Goal: Check status: Check status

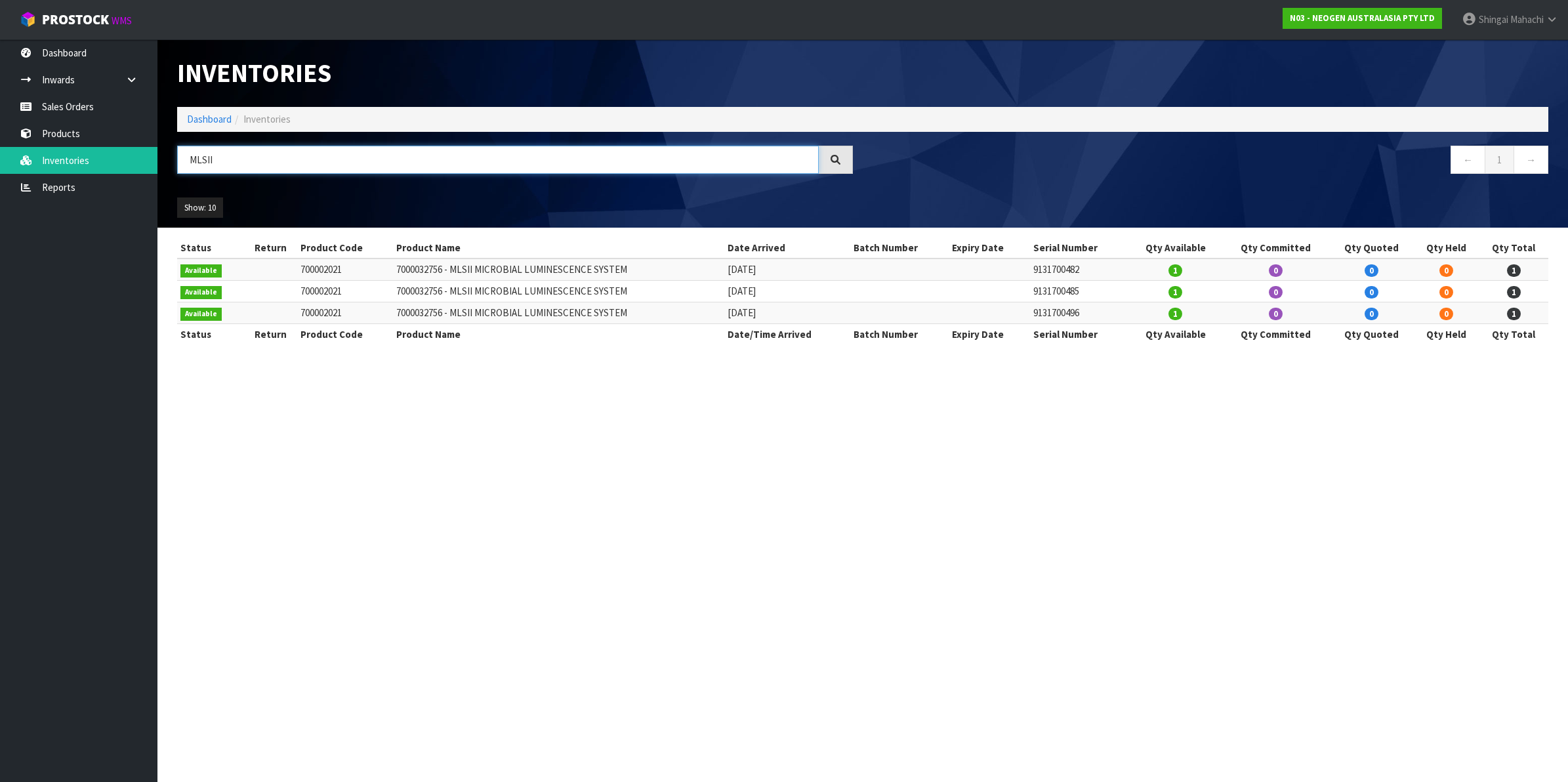
drag, startPoint x: 214, startPoint y: 152, endPoint x: 175, endPoint y: 167, distance: 41.8
click at [175, 167] on div "MLSII" at bounding box center [515, 164] width 695 height 38
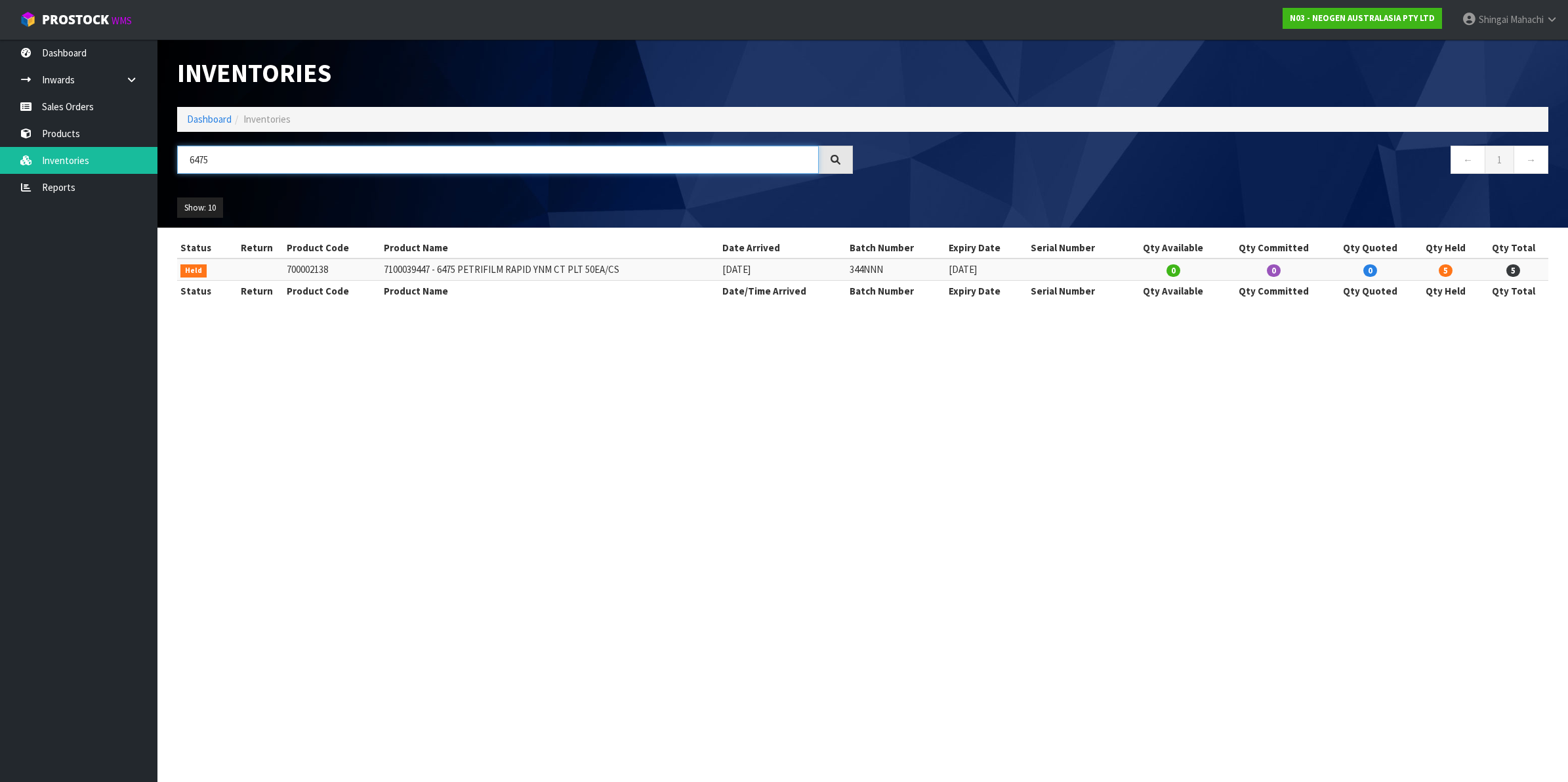
type input "6475"
click at [276, 270] on td at bounding box center [256, 270] width 54 height 22
drag, startPoint x: 332, startPoint y: 267, endPoint x: 272, endPoint y: 270, distance: 60.1
click at [272, 270] on tr "Held 700002138 7100039447 - 6475 PETRIFILM RAPID YNM CT PLT 50EA/CS [DATE] 344N…" at bounding box center [862, 270] width 1371 height 22
copy tr "700002138"
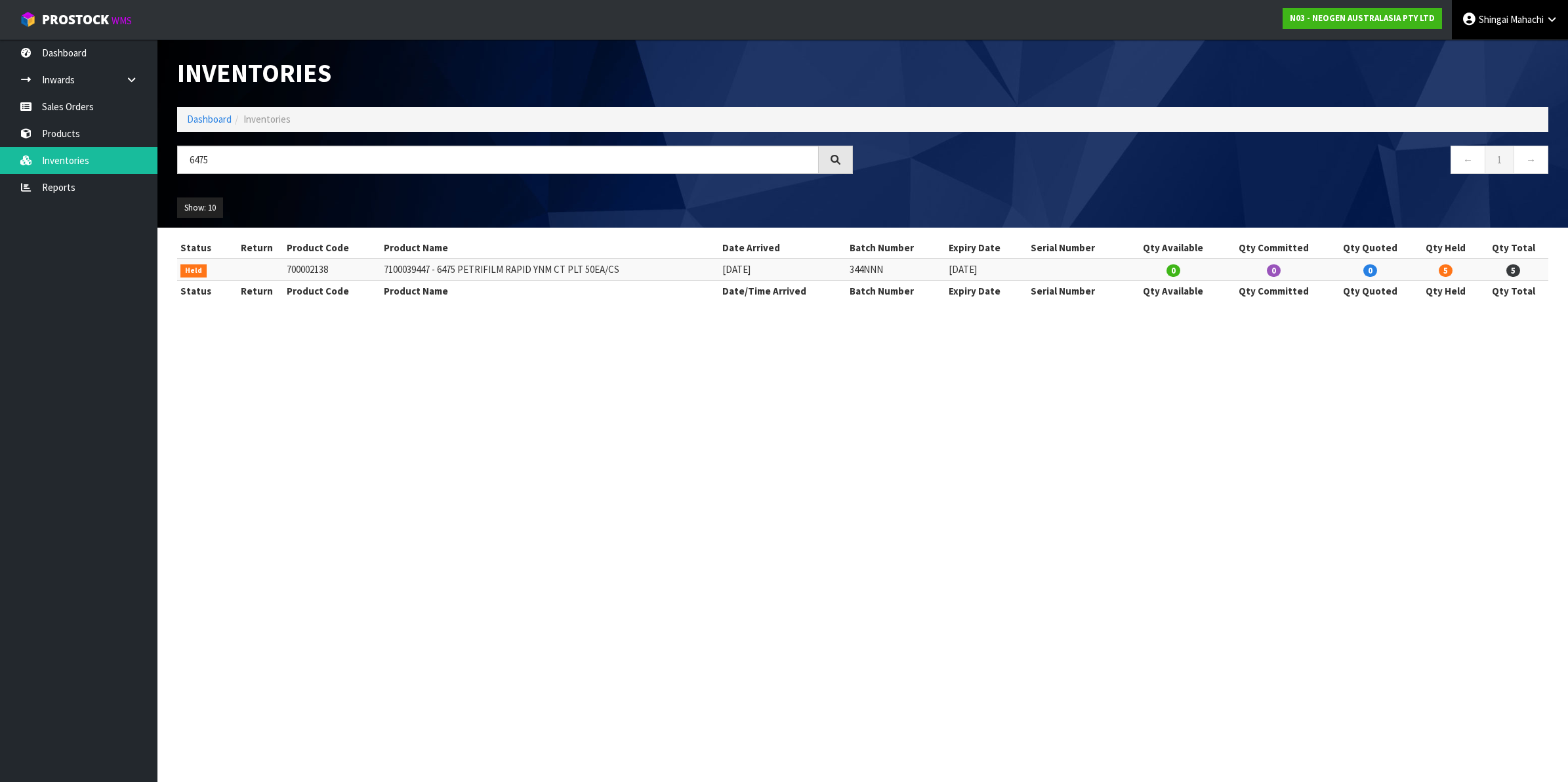
click at [1550, 23] on icon at bounding box center [1551, 19] width 13 height 10
click at [1512, 53] on link "Logout" at bounding box center [1515, 52] width 104 height 18
